Goal: Task Accomplishment & Management: Complete application form

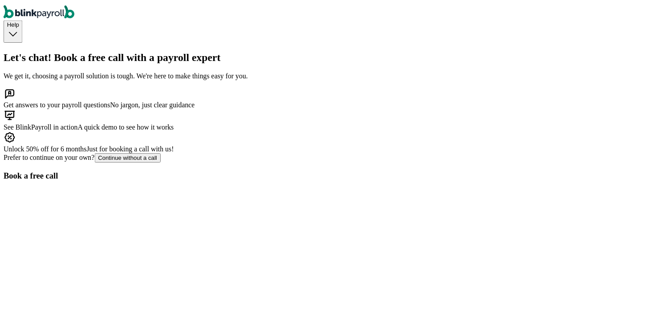
scroll to position [49, 0]
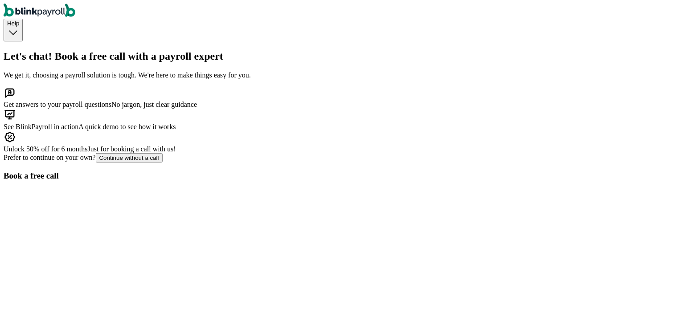
click at [142, 161] on div "Continue without a call" at bounding box center [129, 158] width 60 height 7
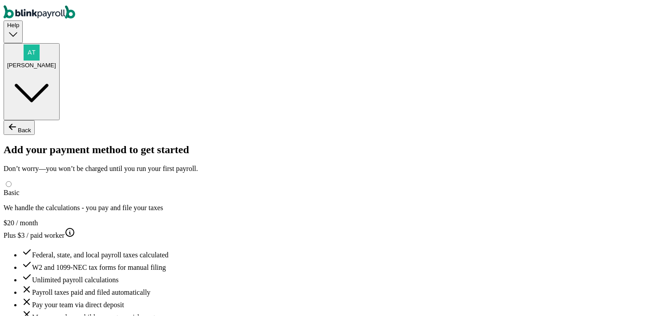
type input "aaa"
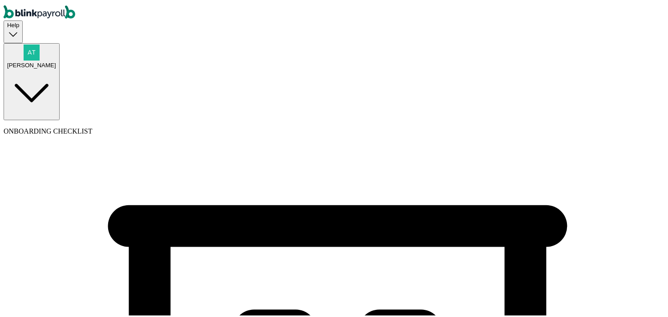
type input "Shimla"
type input "(565) 656-5555"
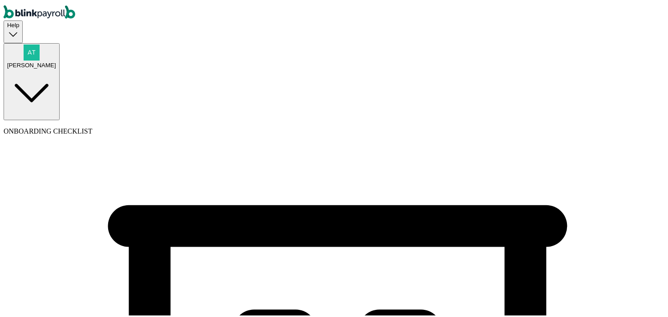
select select "C-Corporation"
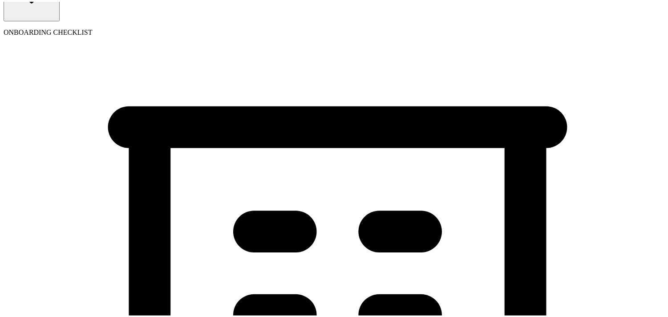
scroll to position [148, 0]
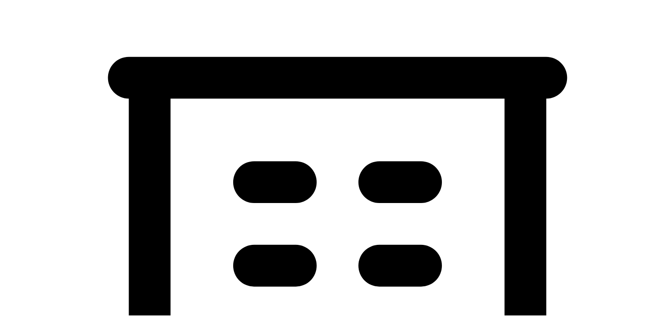
select select "General Construction or General Contracting"
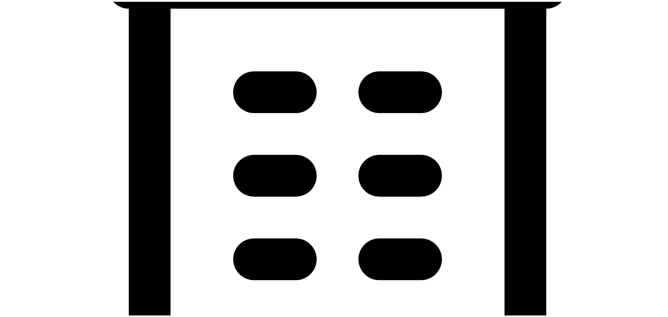
scroll to position [247, 0]
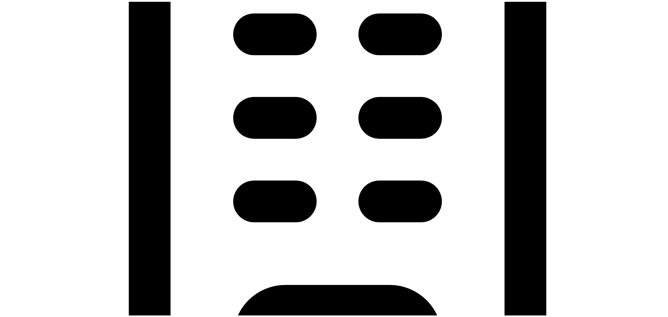
scroll to position [297, 0]
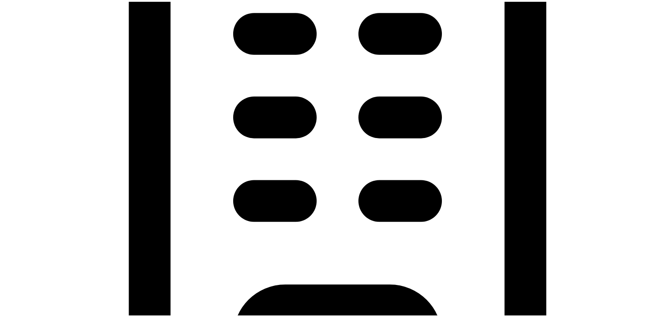
type input "08/28/2025"
type input "11 Texas a and M Univ"
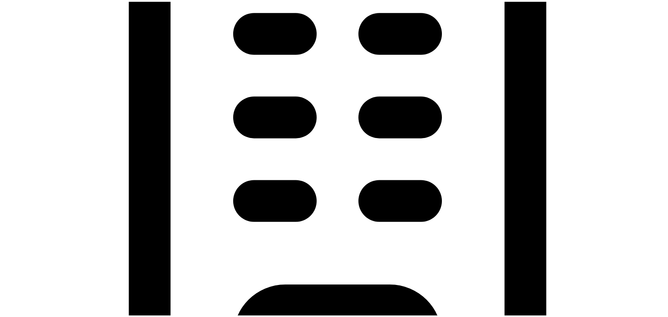
type input "College Station"
type input "TX"
type input "77843"
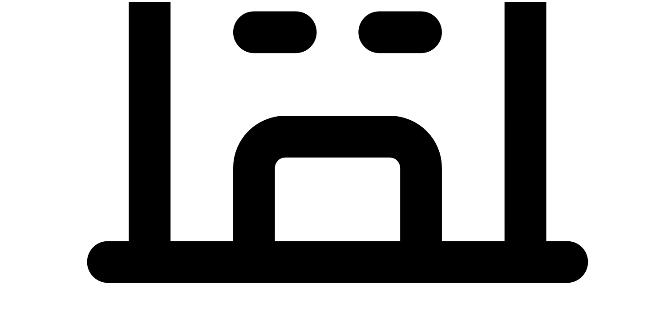
scroll to position [528, 0]
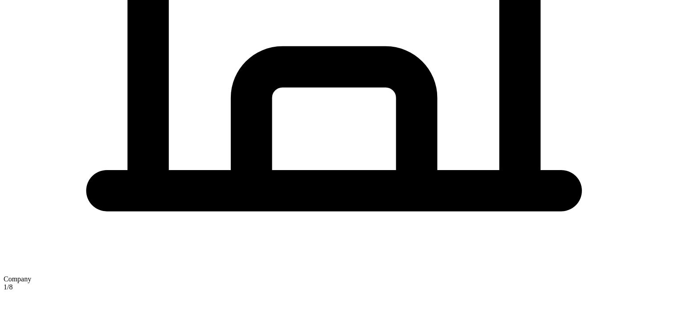
type input "aa"
checkbox input "true"
type input "11 Texas a and M Univ"
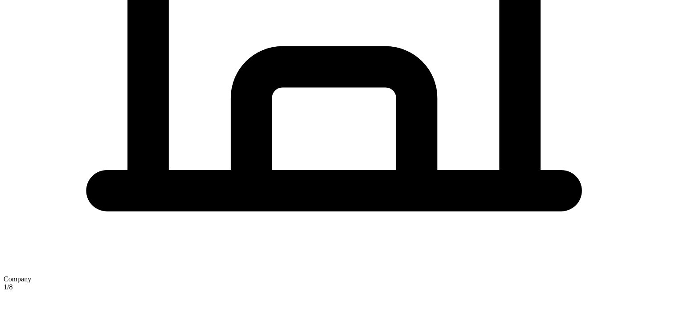
type input "College Station"
type input "TX"
type input "77843"
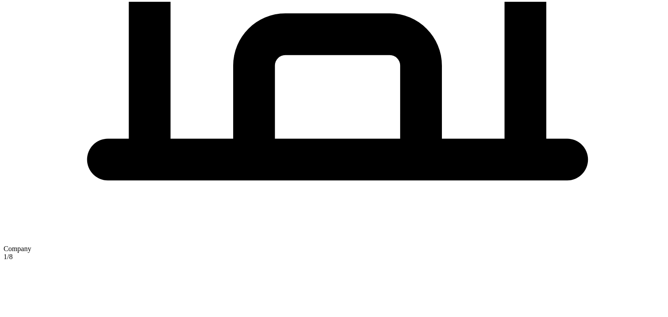
scroll to position [582, 0]
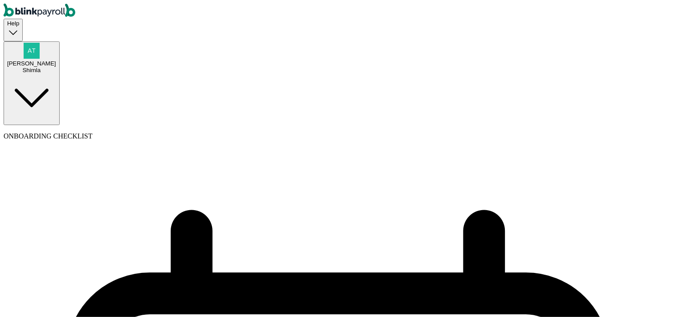
select select "weekly"
drag, startPoint x: 215, startPoint y: 180, endPoint x: 215, endPoint y: 186, distance: 5.4
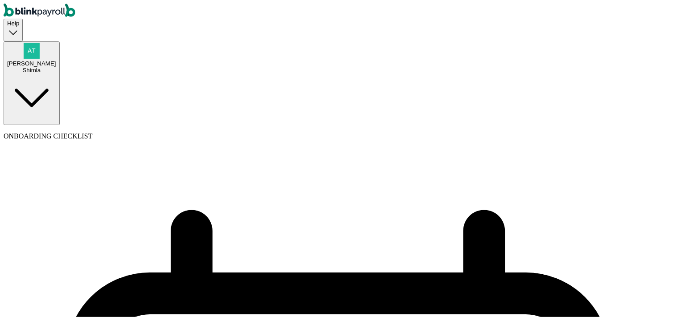
select select "Monday"
select select "09/01/2025"
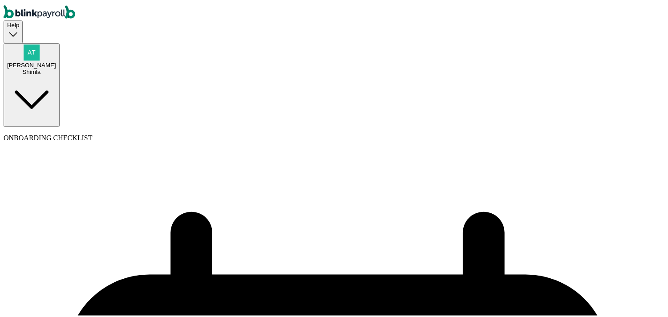
select select "Tue, Aug 19 - Mon, Aug 25"
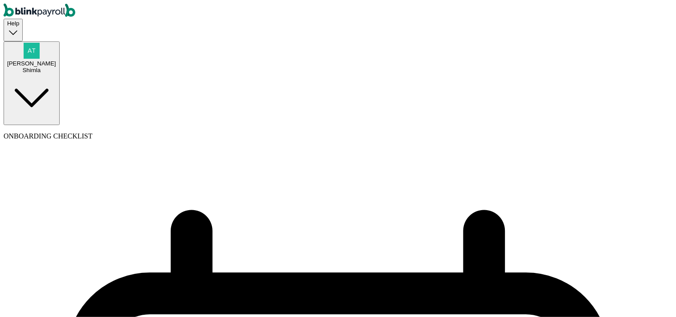
select select "weekly"
select select "Monday"
select select "09/01/2025"
select select "Tue, Aug 19 - Mon, Aug 25"
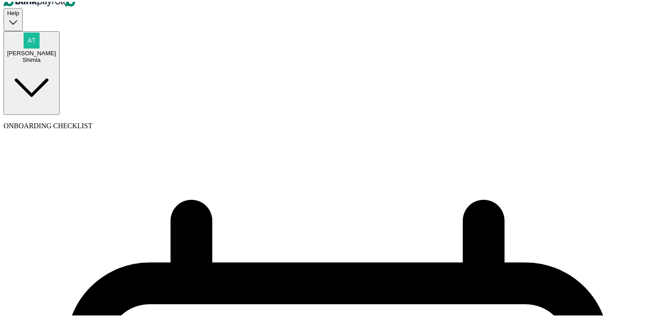
scroll to position [12, 0]
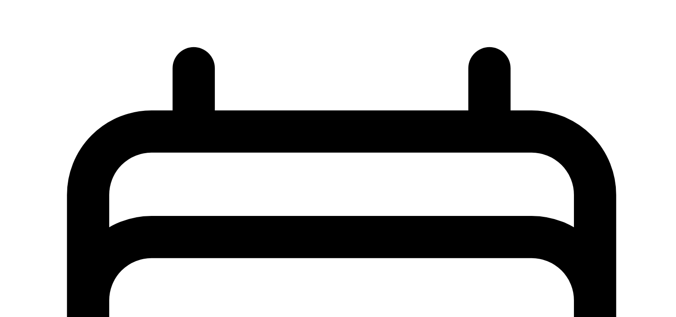
scroll to position [251, 0]
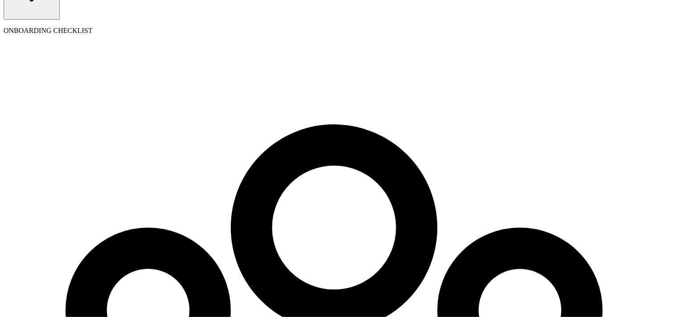
select select "employee"
select select "contractor"
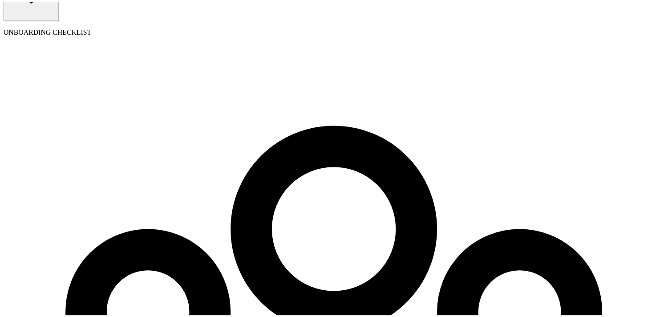
scroll to position [74, 0]
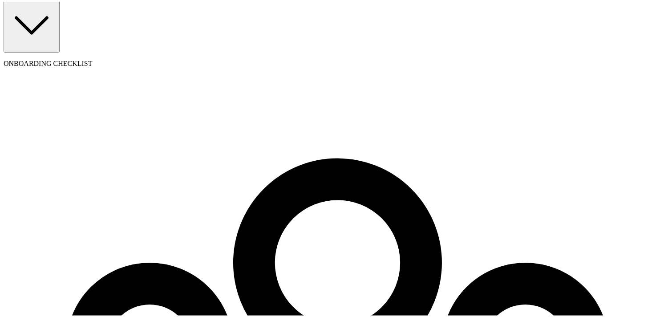
type input "AA"
type input "test"
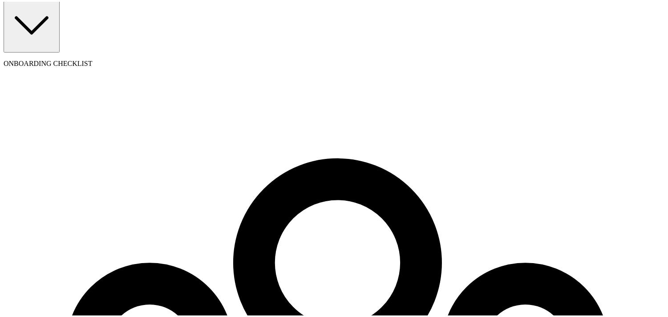
type input "BB"
type input "test"
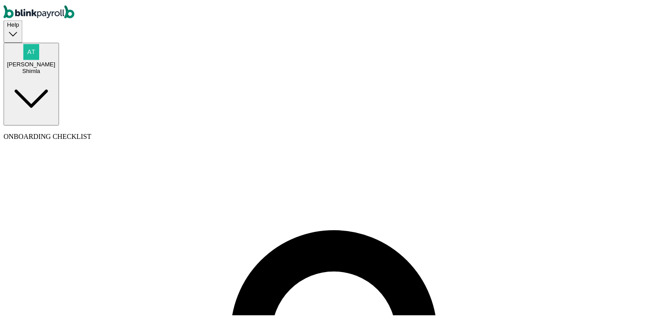
scroll to position [29, 0]
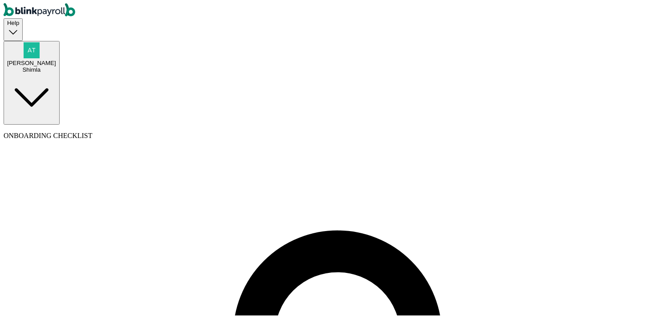
type input "AA"
type input "test"
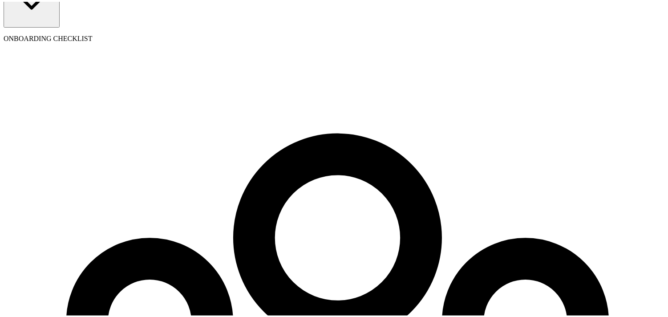
scroll to position [101, 0]
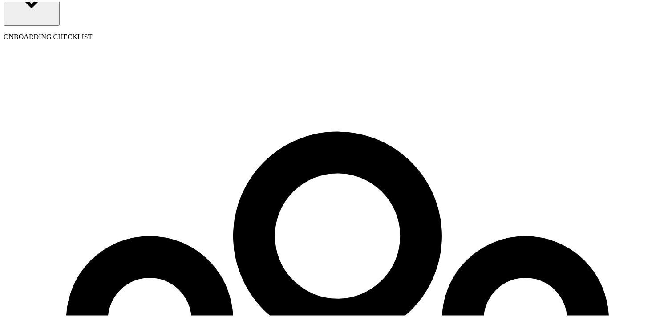
type input "BA"
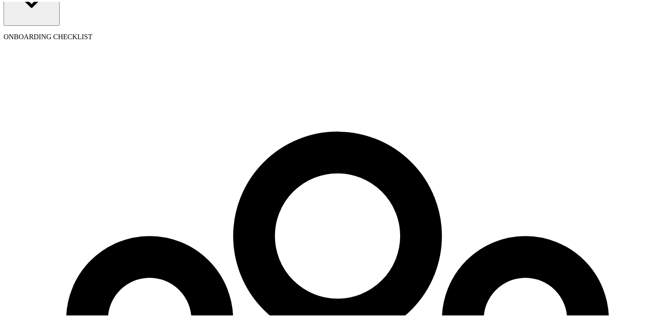
type input "08/20/2025"
select select "11 Texas a and M Univ"
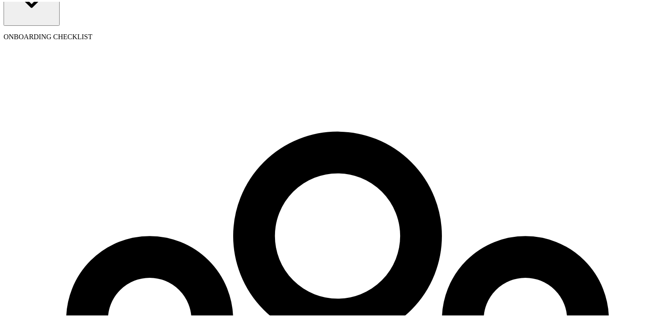
radio input "true"
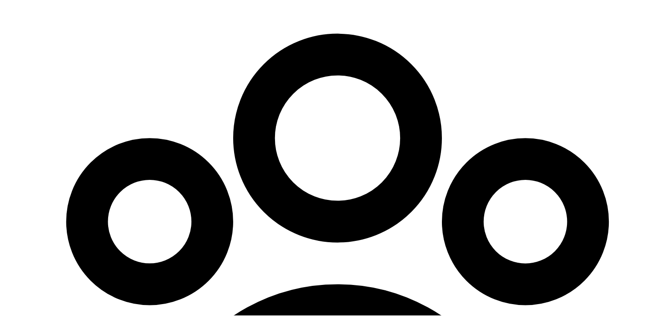
scroll to position [250, 0]
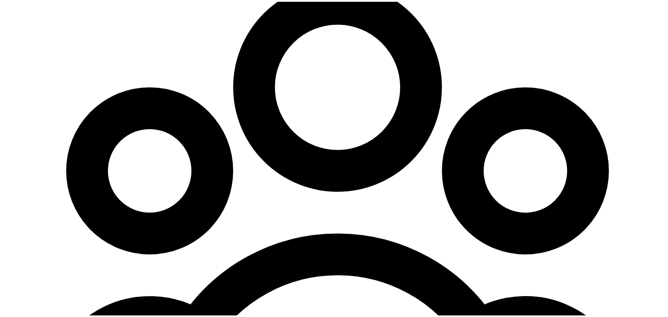
type input "5"
type input "7.50"
type input "55"
type input "82.50"
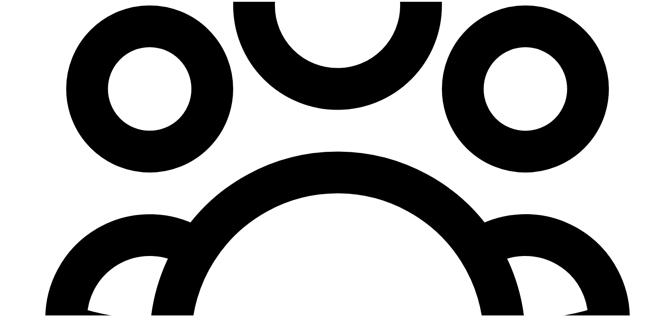
scroll to position [336, 0]
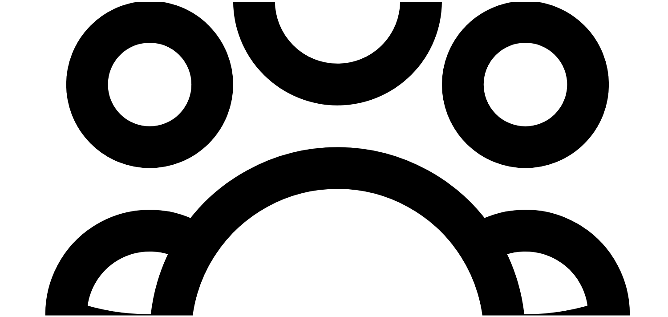
type input "55"
radio input "true"
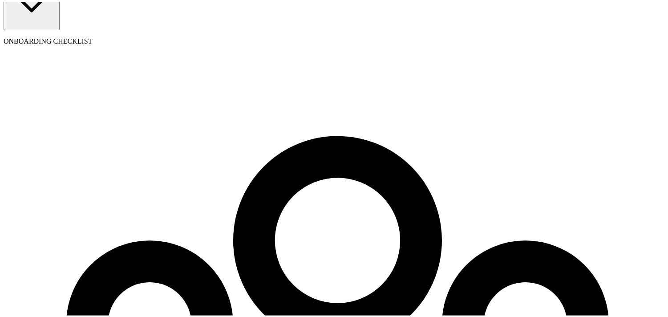
scroll to position [101, 0]
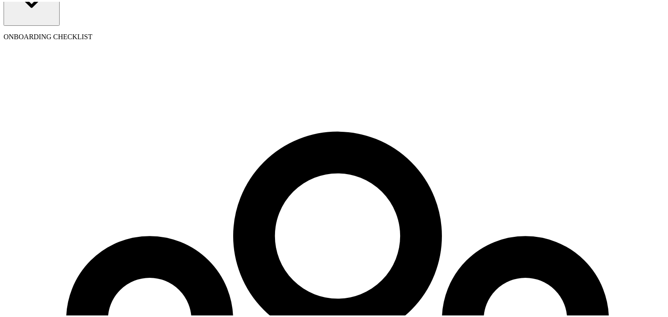
radio input "true"
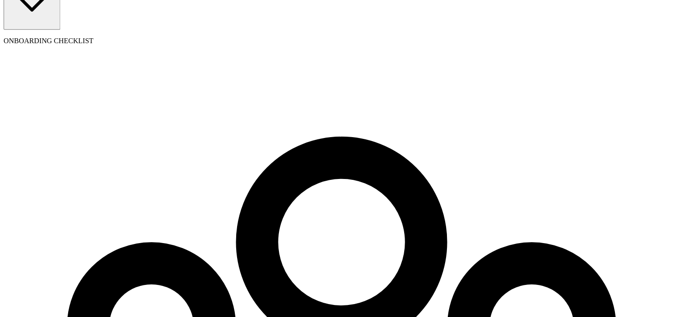
scroll to position [101, 0]
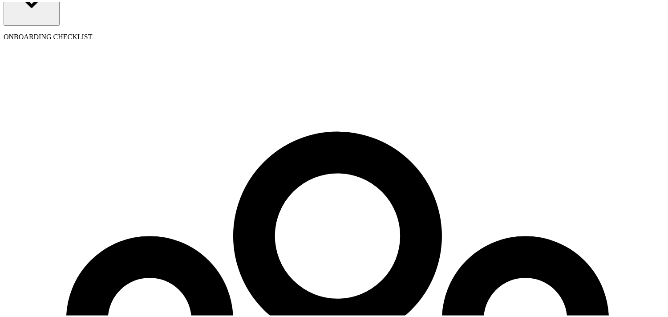
type input "a@a.co"
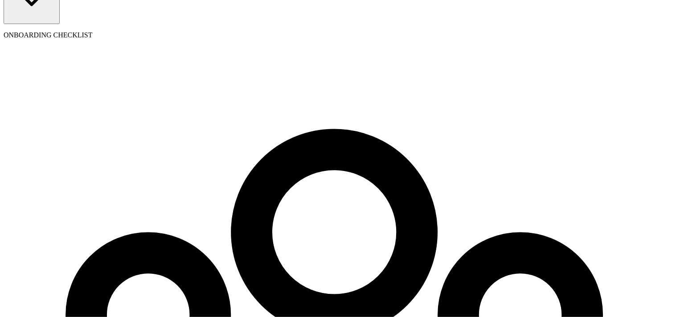
type input "565-65-6565"
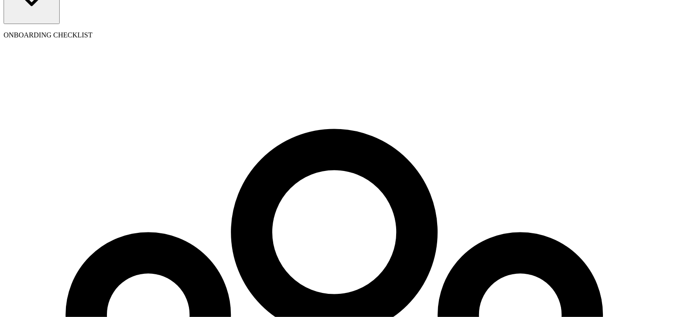
type input "08/03/2001"
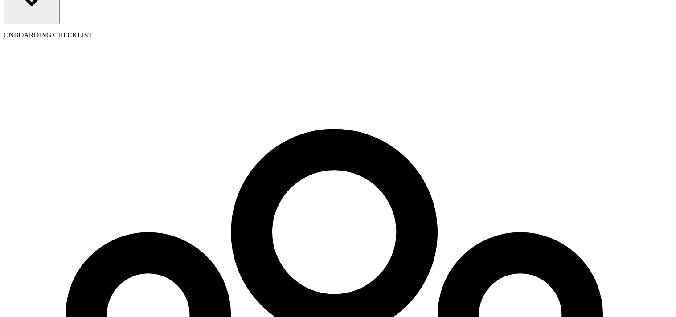
type input "55 Texas a and M Univ"
type input "College Station"
type input "TX"
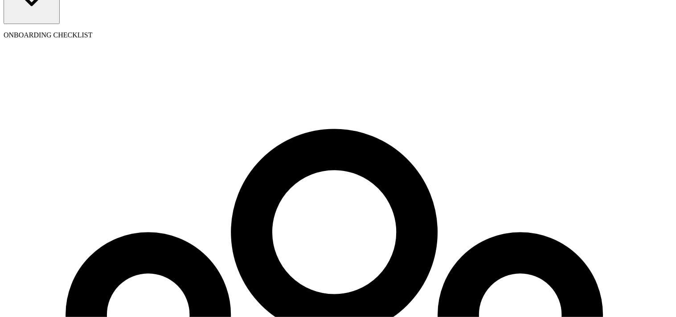
type input "77843"
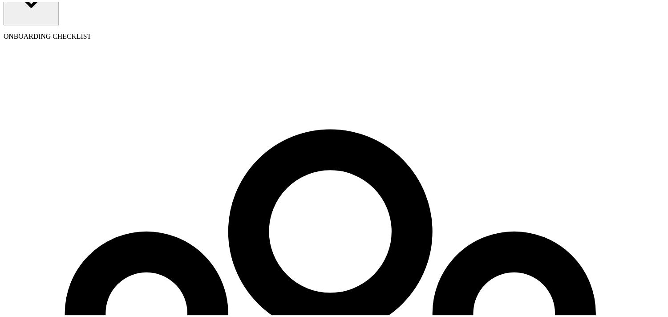
scroll to position [79, 0]
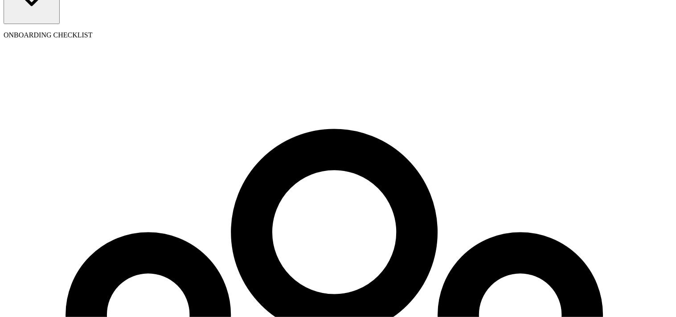
radio input "true"
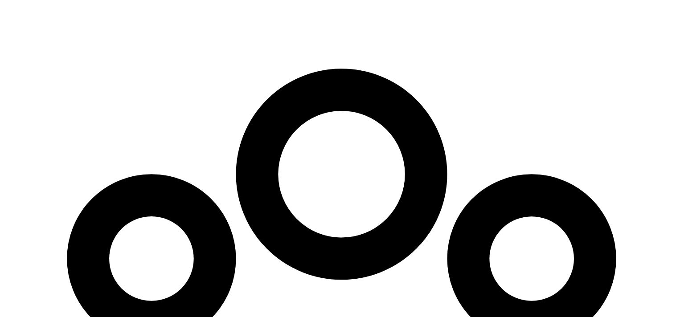
scroll to position [191, 0]
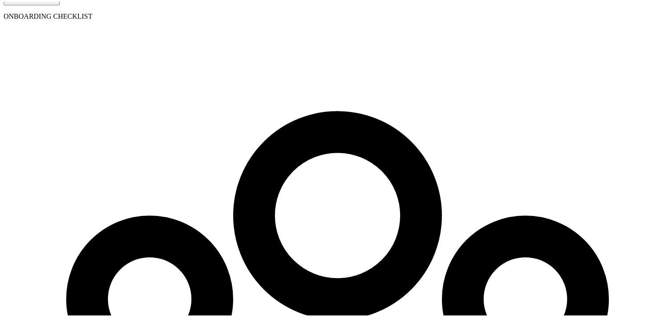
scroll to position [101, 0]
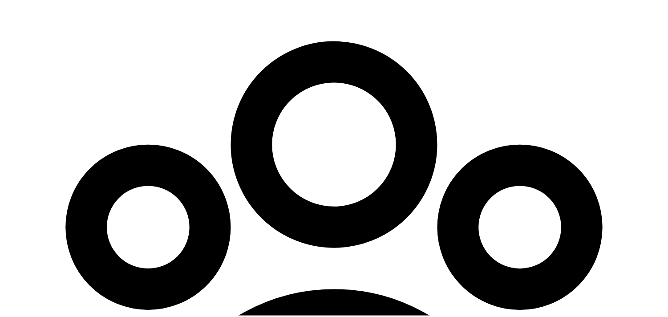
type input "08/03/2001"
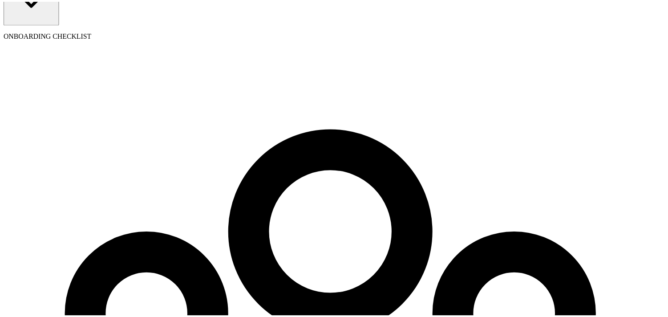
scroll to position [64, 0]
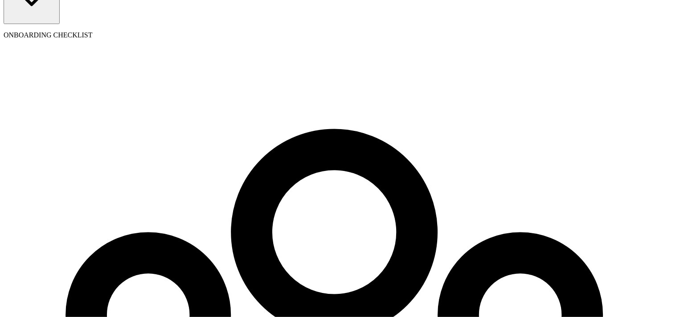
drag, startPoint x: 671, startPoint y: 299, endPoint x: 559, endPoint y: 269, distance: 115.4
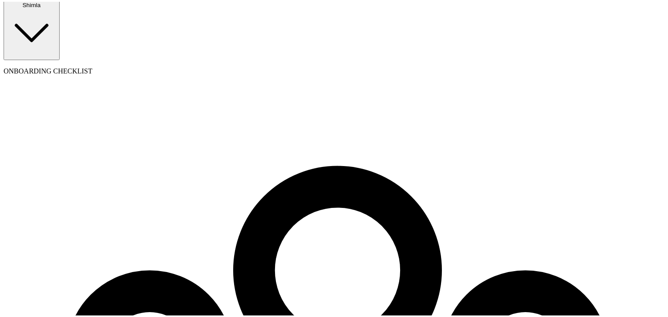
scroll to position [0, 0]
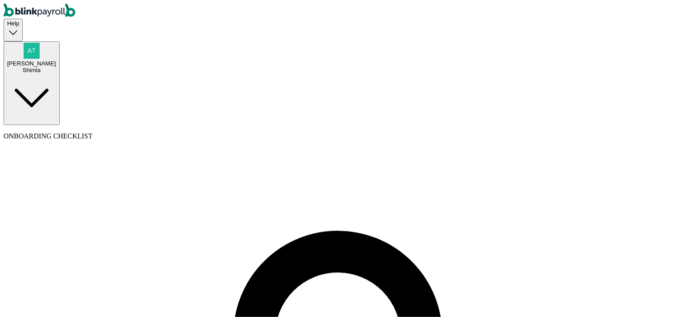
type input "BB"
type input "test"
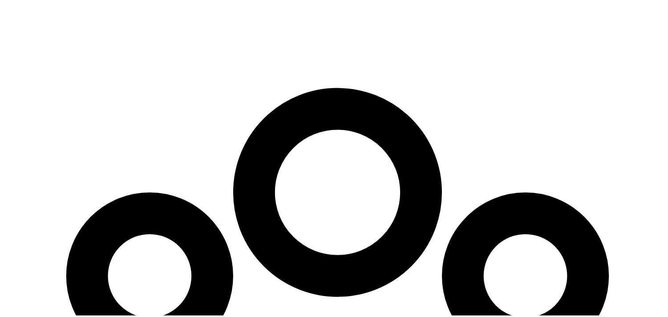
scroll to position [151, 0]
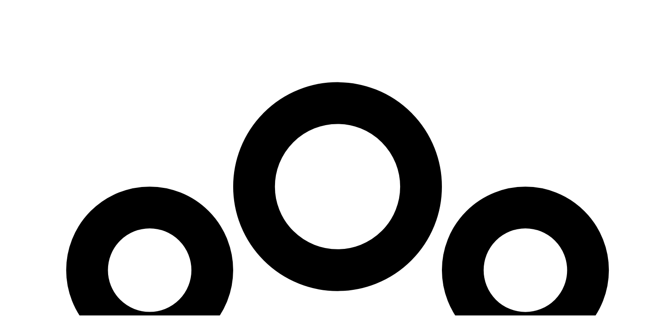
type input "08/04/2001"
type input "ss@aa.co"
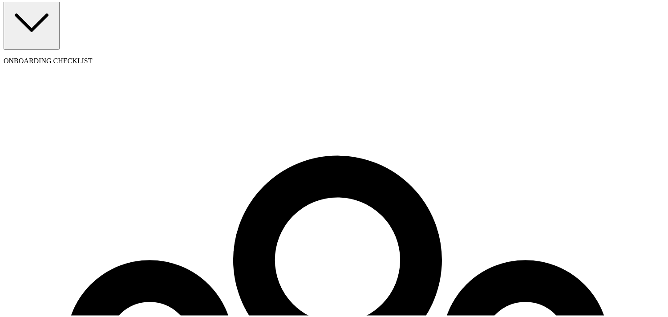
type input "5 Texas a and M Univ"
type input "College Station"
type input "TX"
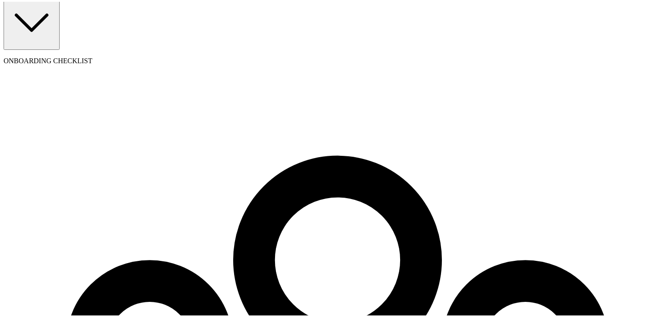
type input "77843"
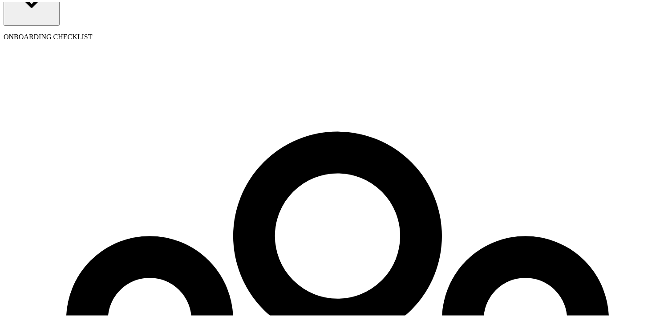
select select "11 Texas a and M Univ"
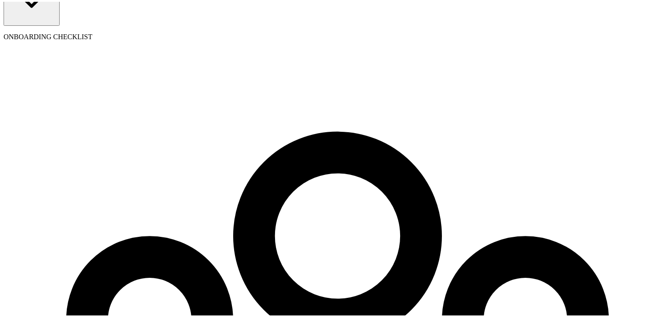
type input "08/01/2025"
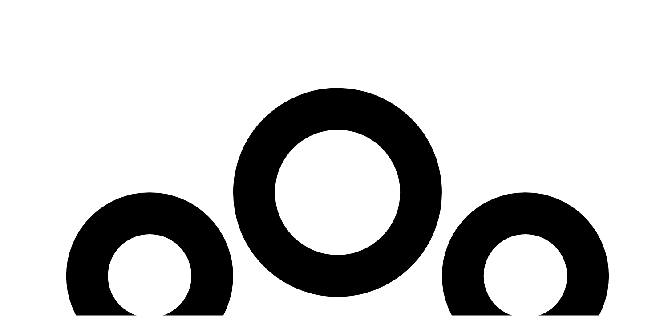
scroll to position [151, 0]
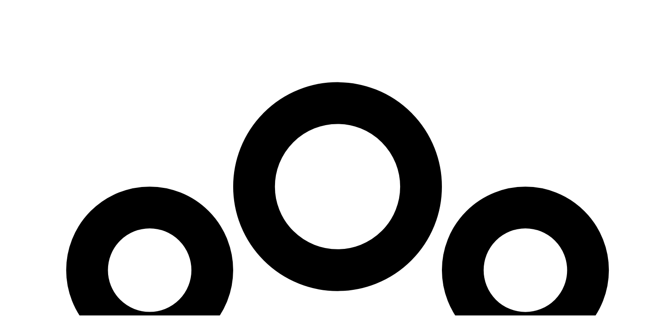
type input "55"
radio input "true"
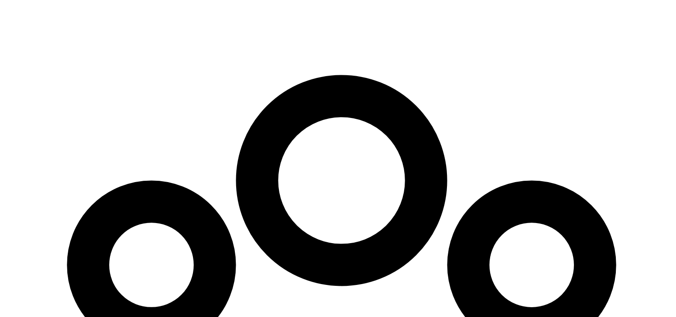
scroll to position [101, 0]
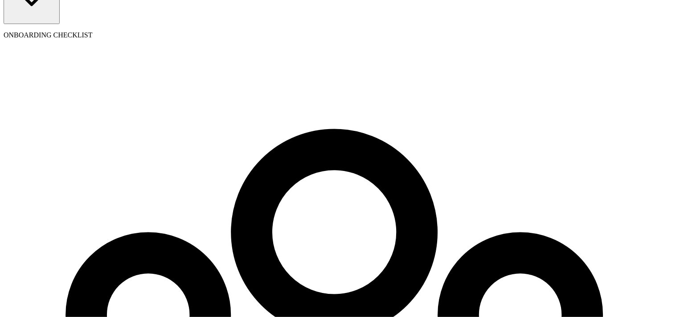
type input "555-65-6656"
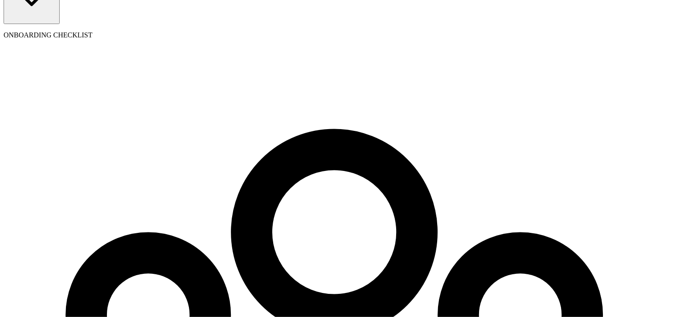
radio input "true"
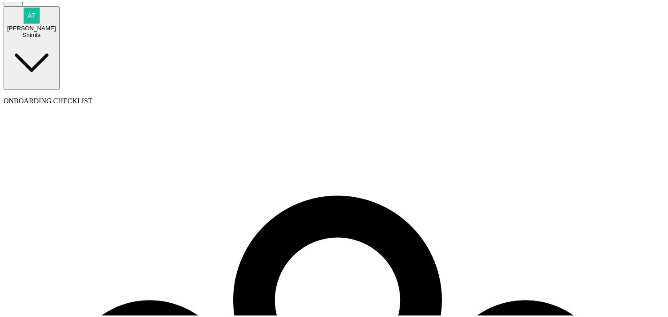
scroll to position [50, 0]
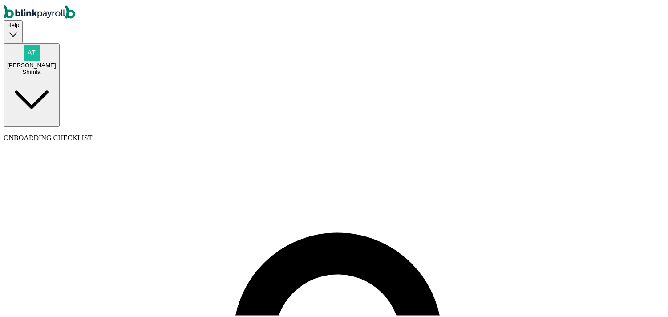
scroll to position [29, 0]
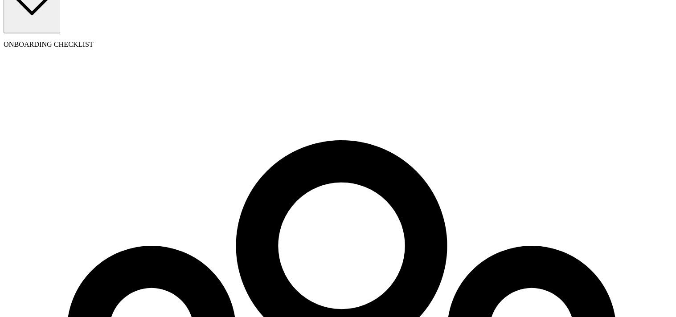
scroll to position [101, 0]
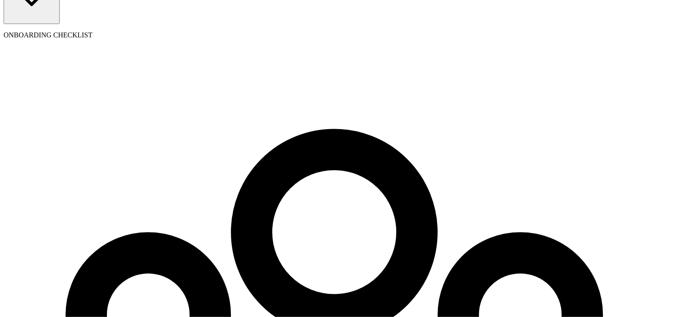
scroll to position [64, 0]
type input "77845"
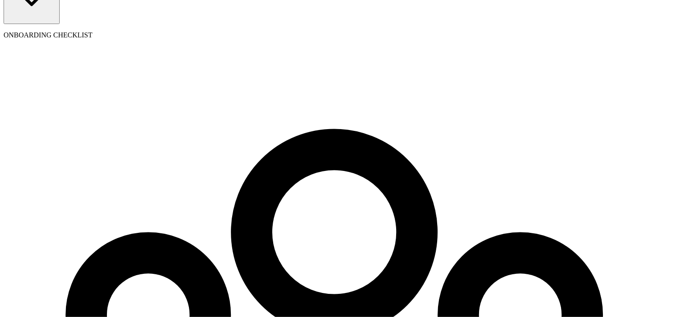
drag, startPoint x: 607, startPoint y: 139, endPoint x: 577, endPoint y: 136, distance: 29.6
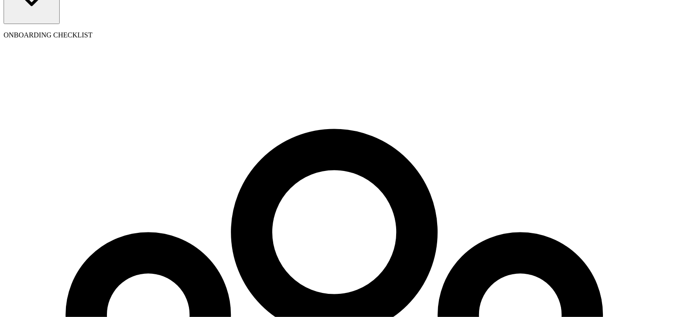
drag, startPoint x: 626, startPoint y: 177, endPoint x: 670, endPoint y: 186, distance: 45.0
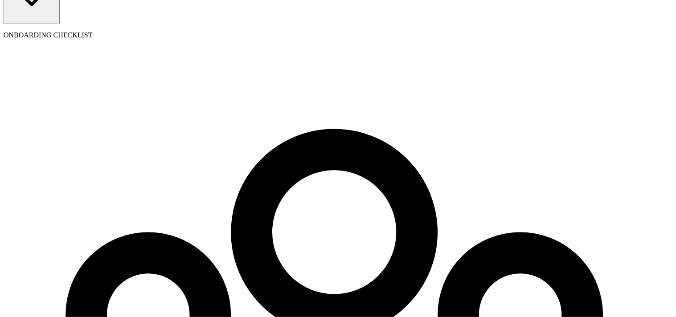
type input "07/31/2004"
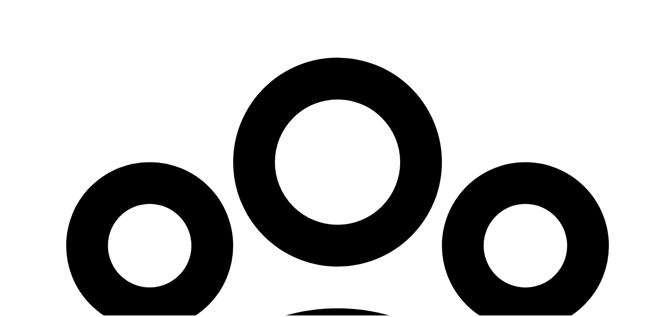
scroll to position [191, 0]
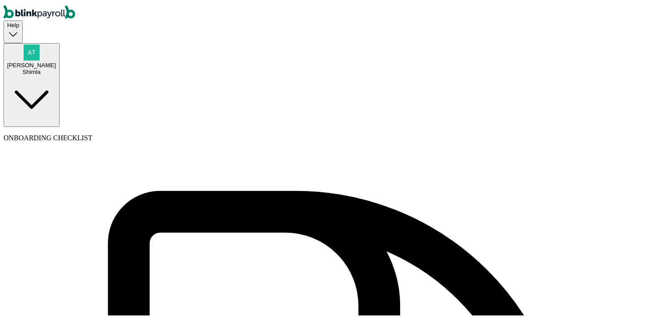
type input "a"
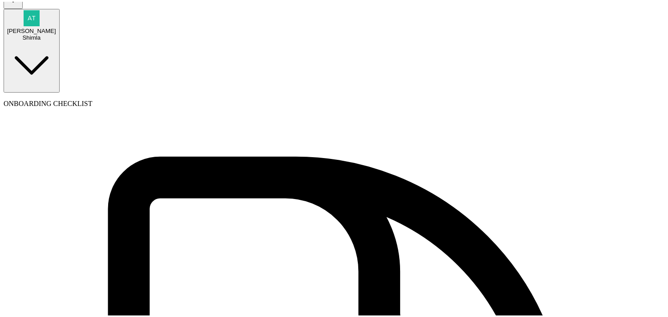
scroll to position [67, 0]
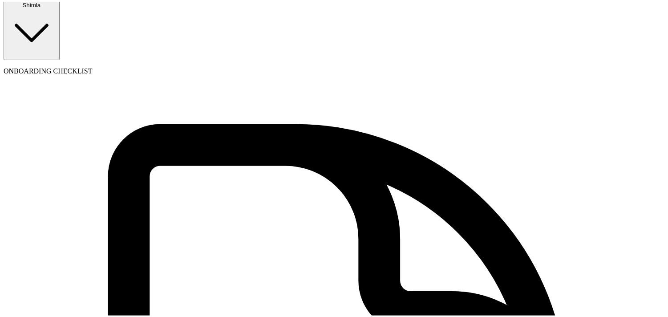
type input "a"
type input "a@a.co"
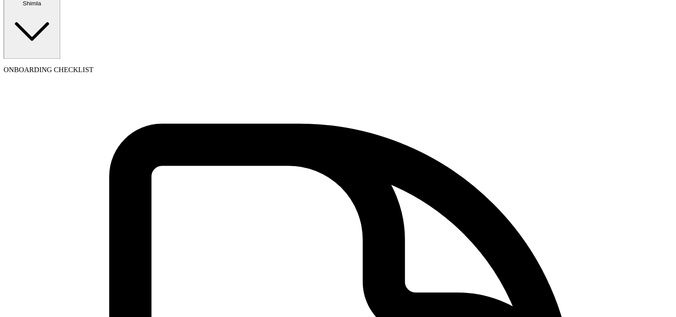
scroll to position [0, 0]
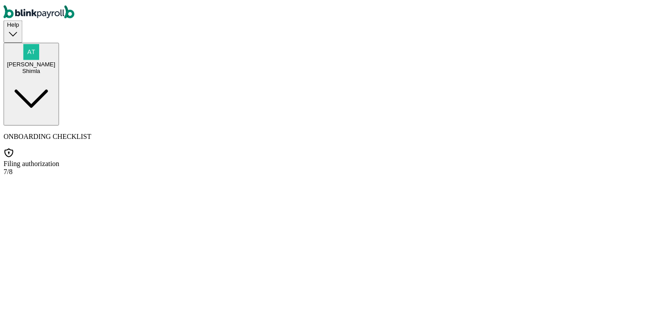
scroll to position [69, 0]
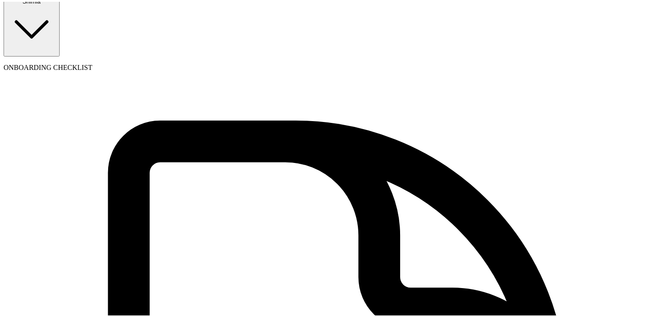
scroll to position [76, 0]
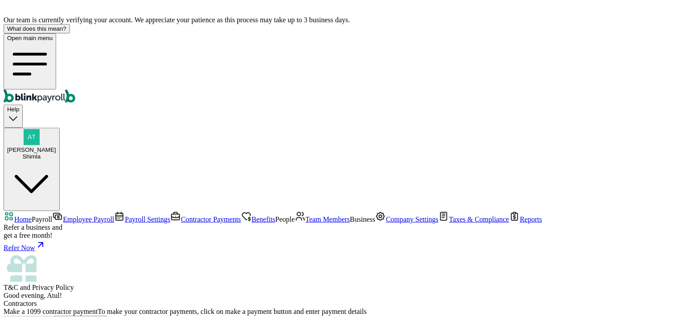
scroll to position [78, 0]
click at [386, 216] on span "Company Settings" at bounding box center [412, 220] width 53 height 8
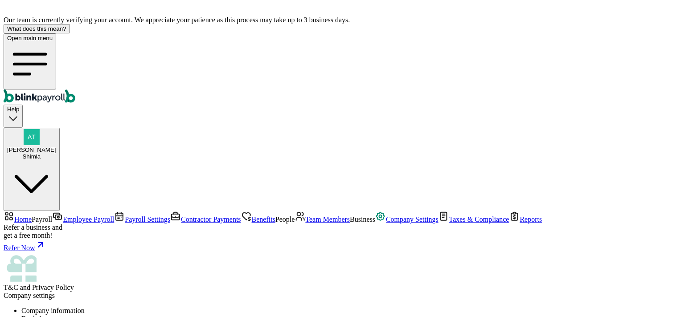
select select "C-Corporation"
checkbox input "false"
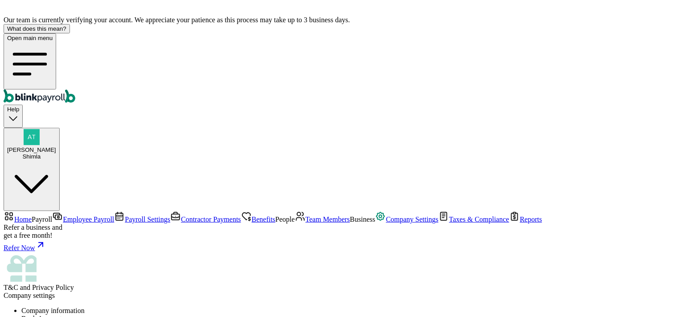
type input "Shimla 5"
click at [32, 216] on link "Home" at bounding box center [18, 220] width 28 height 8
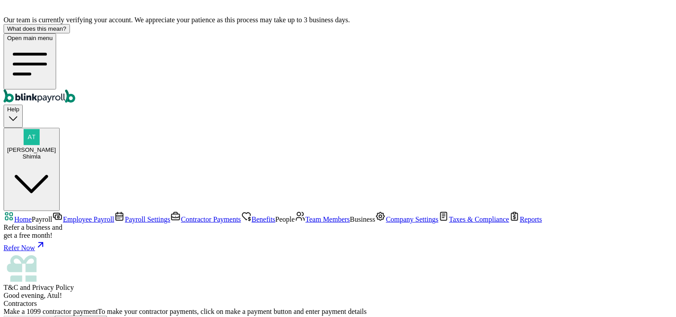
click at [63, 216] on span "Employee Payroll" at bounding box center [88, 220] width 51 height 8
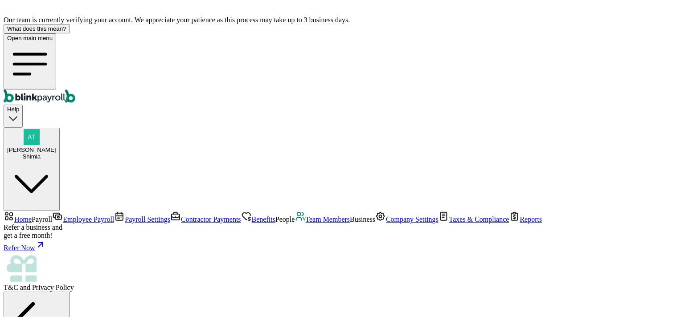
type input "5"
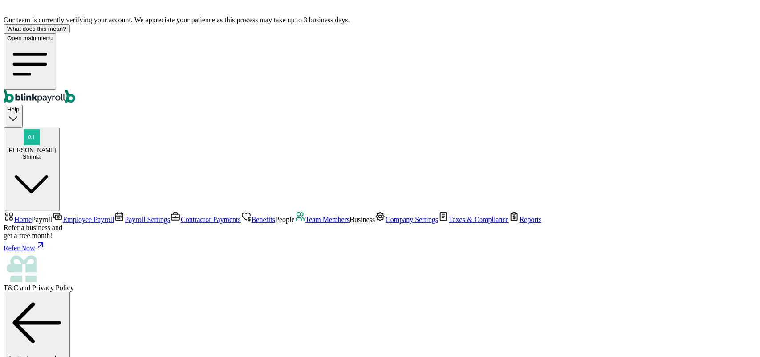
click at [63, 216] on span "Employee Payroll" at bounding box center [88, 220] width 51 height 8
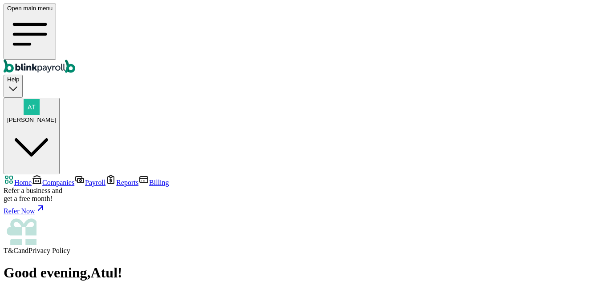
click at [42, 179] on span "Companies" at bounding box center [58, 183] width 32 height 8
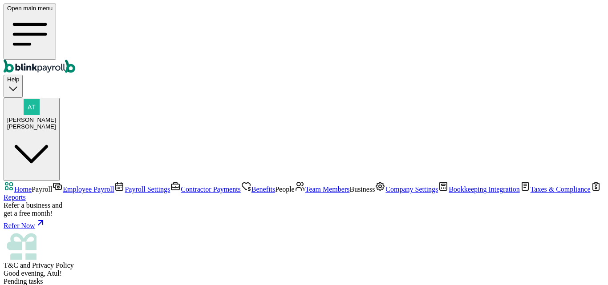
click at [63, 186] on span "Employee Payroll" at bounding box center [88, 190] width 51 height 8
drag, startPoint x: 134, startPoint y: 167, endPoint x: 140, endPoint y: 176, distance: 11.5
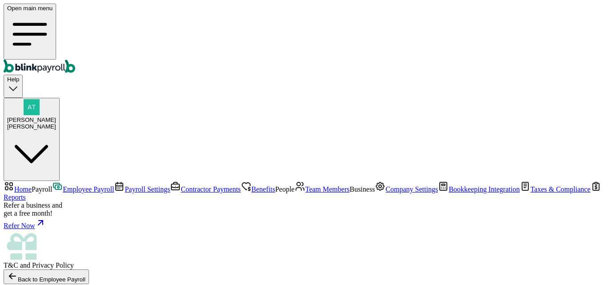
checkbox input "true"
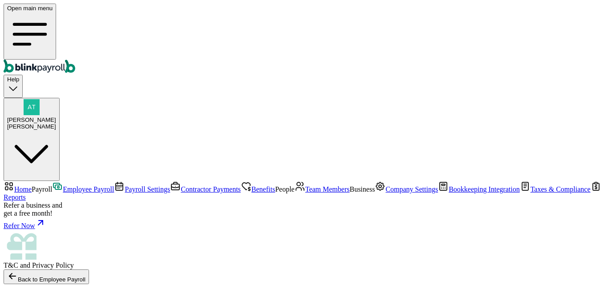
select select "direct_deposit"
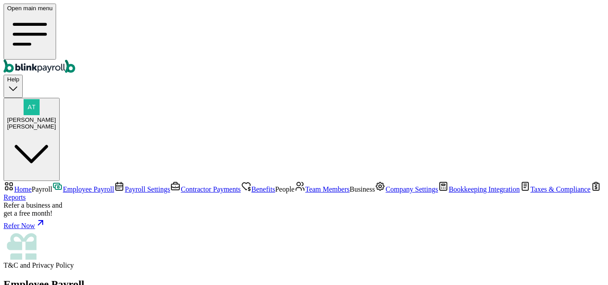
scroll to position [933, 0]
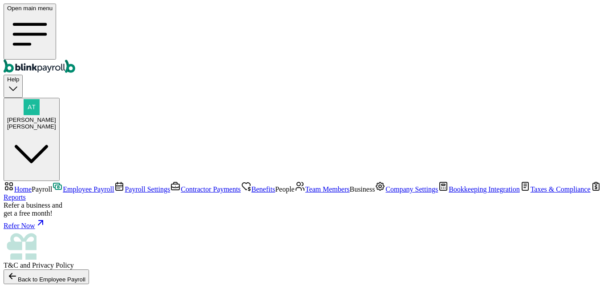
checkbox input "true"
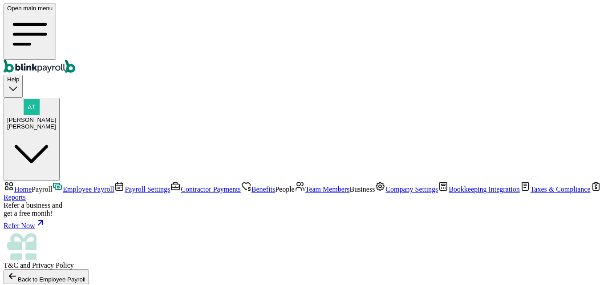
select select "direct_deposit"
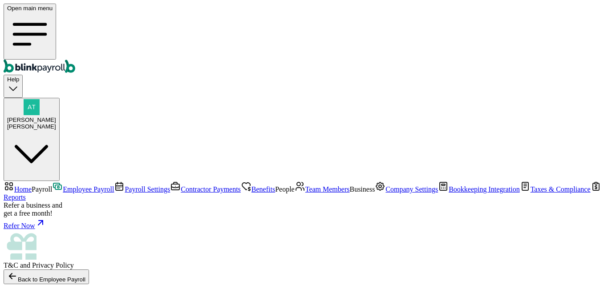
click at [181, 186] on span "Contractor Payments" at bounding box center [211, 190] width 60 height 8
click at [115, 270] on button "Make a payment" at bounding box center [89, 274] width 51 height 9
select select "direct_deposit"
